Goal: Information Seeking & Learning: Learn about a topic

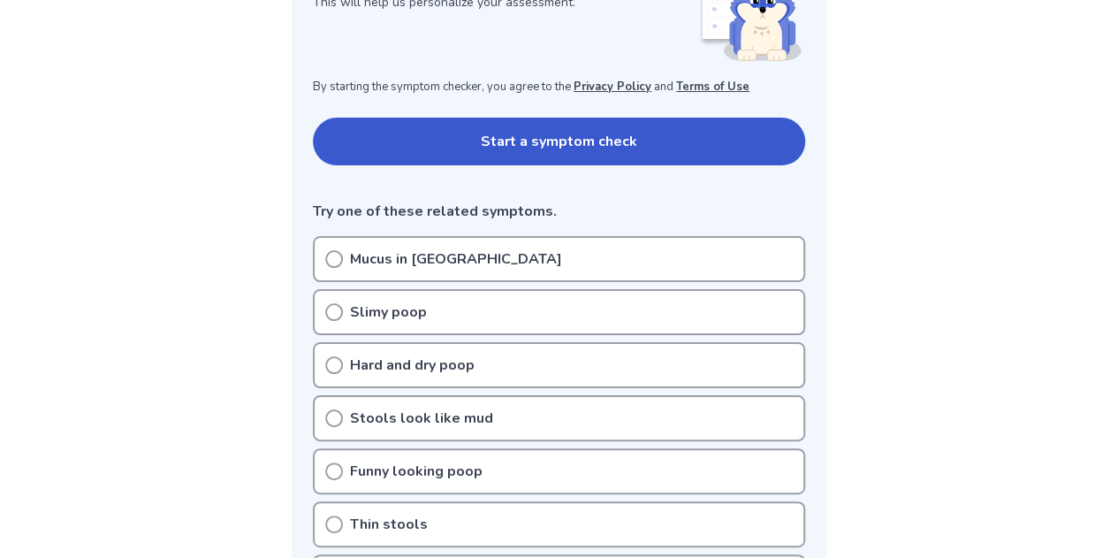
scroll to position [292, 0]
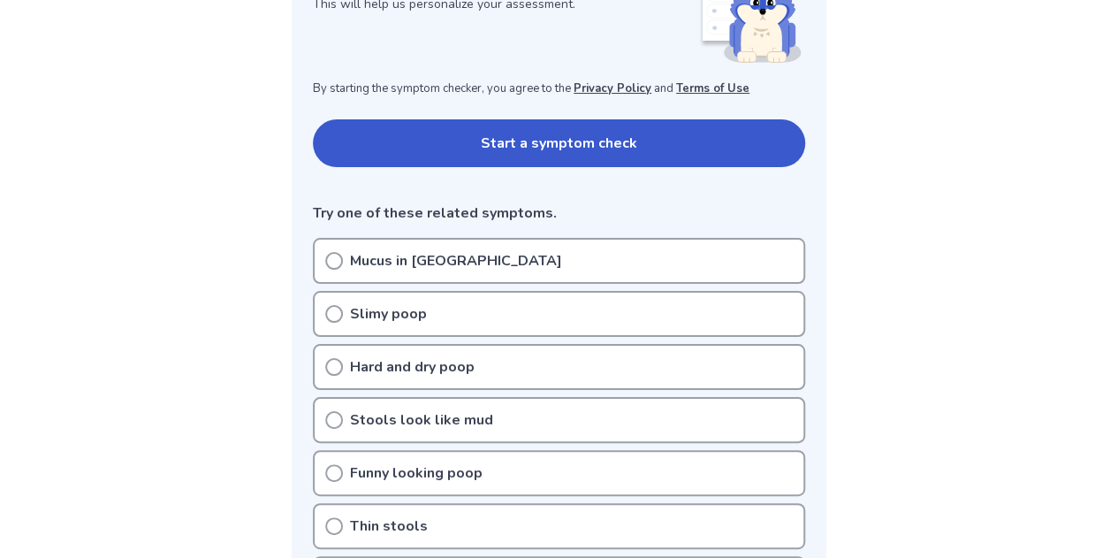
click at [740, 142] on button "Start a symptom check" at bounding box center [559, 143] width 492 height 48
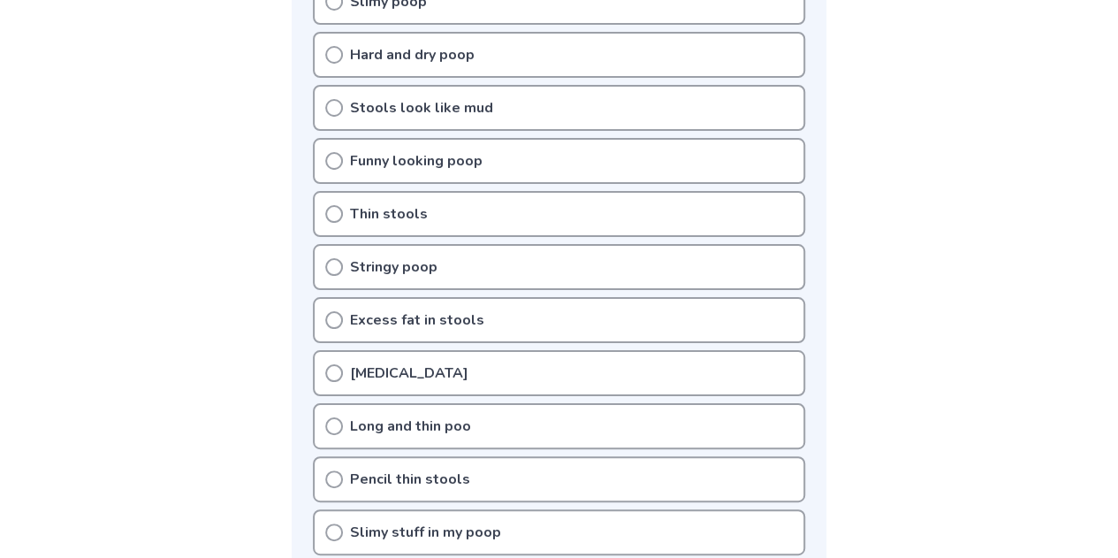
scroll to position [601, 0]
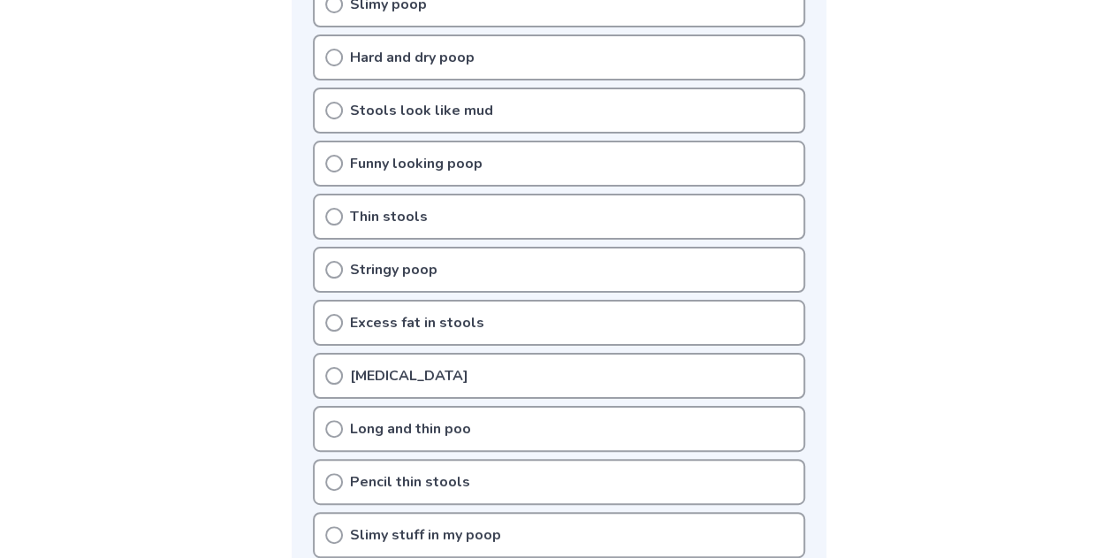
click at [750, 232] on div "Thin stools" at bounding box center [559, 217] width 492 height 46
click at [743, 219] on div "Thin stools" at bounding box center [559, 217] width 492 height 46
